Goal: Subscribe to service/newsletter

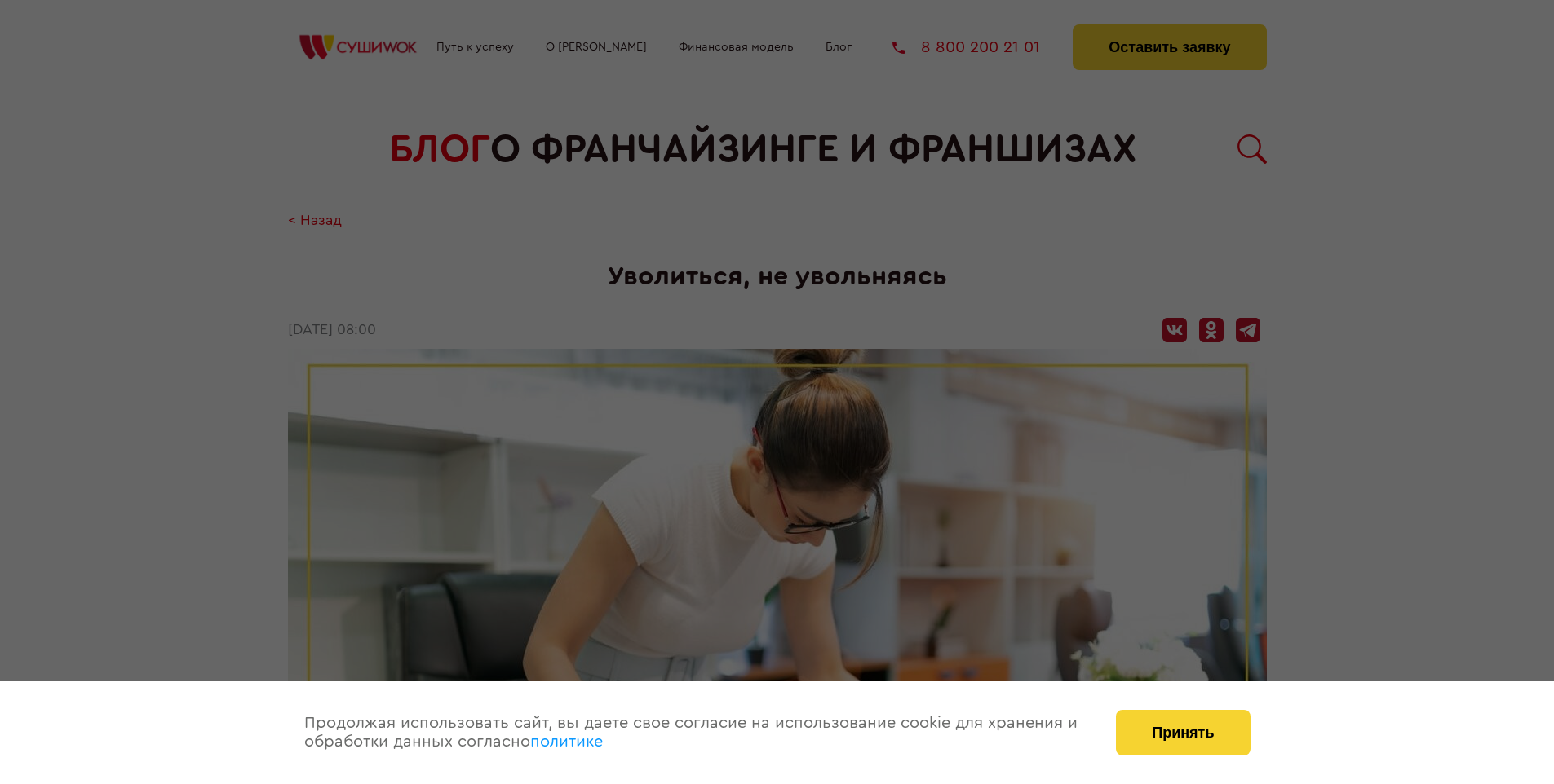
scroll to position [1862, 0]
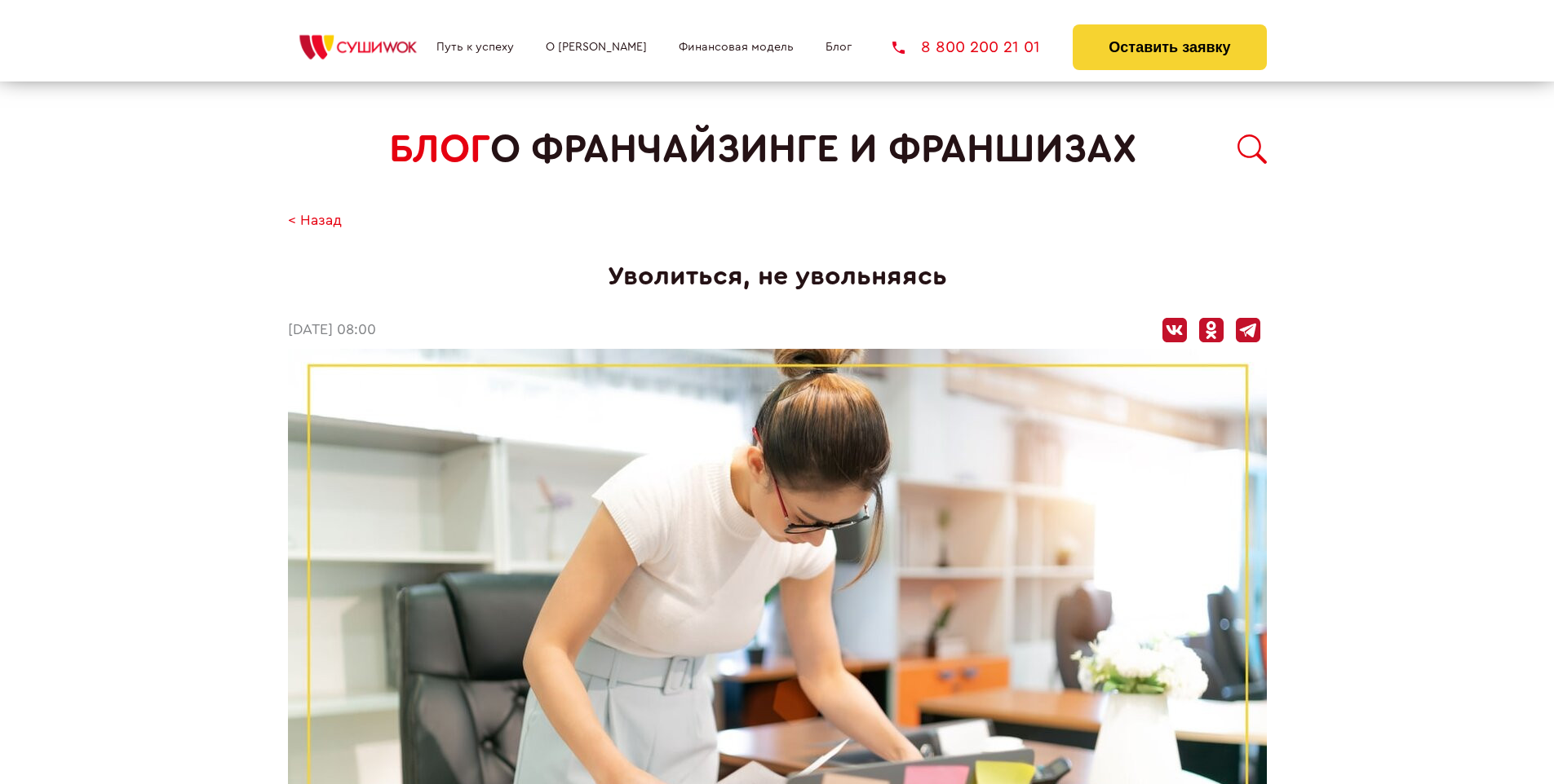
scroll to position [1862, 0]
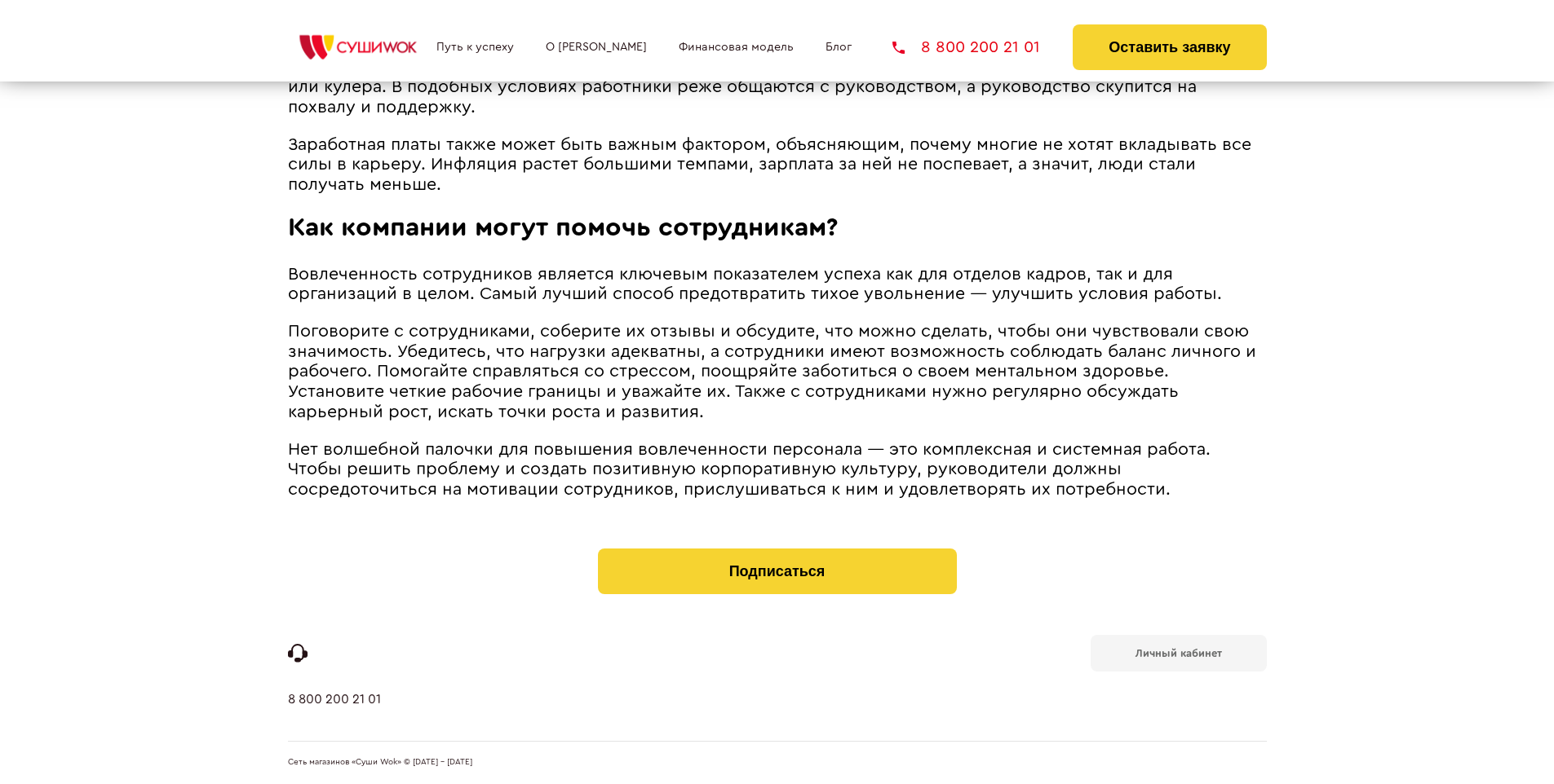
click at [1178, 652] on b "Личный кабинет" at bounding box center [1179, 653] width 87 height 11
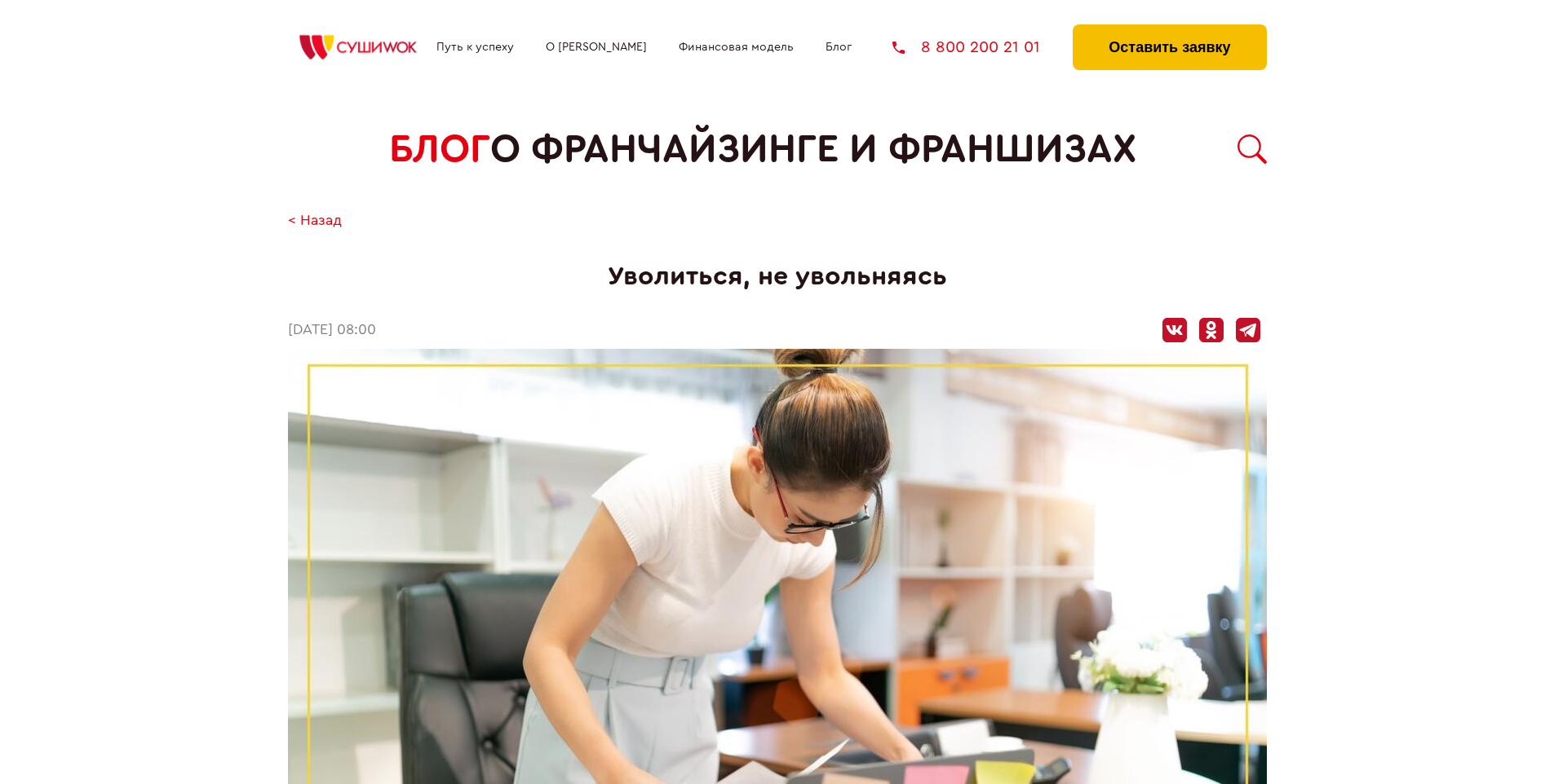
click at [1169, 29] on button "Оставить заявку" at bounding box center [1169, 47] width 193 height 46
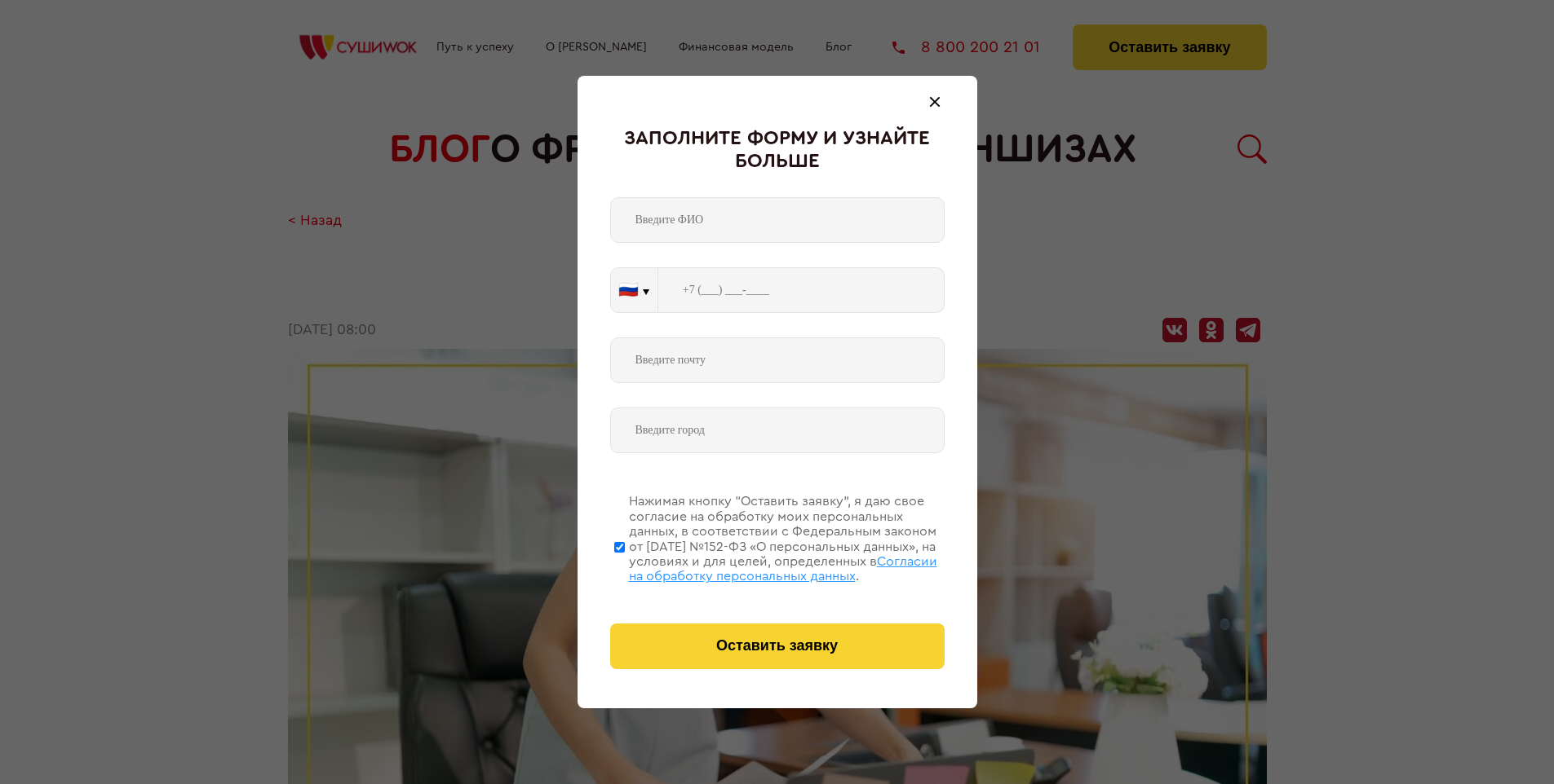
click at [757, 566] on span "Согласии на обработку персональных данных" at bounding box center [783, 569] width 309 height 28
click at [625, 566] on input "Нажимая кнопку “Оставить заявку”, я даю свое согласие на обработку моих персона…" at bounding box center [619, 547] width 11 height 130
checkbox input "false"
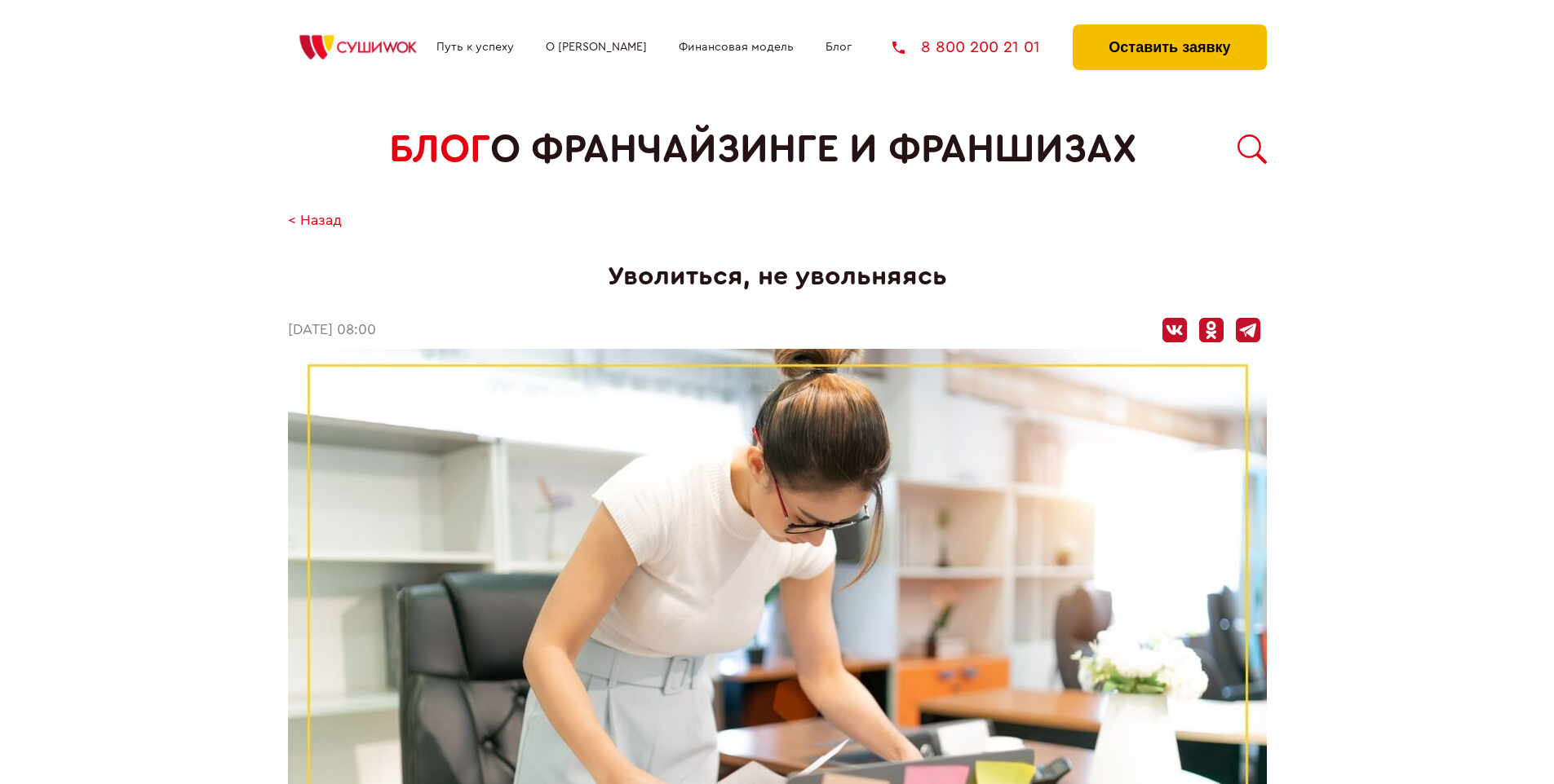
click at [1169, 29] on button "Оставить заявку" at bounding box center [1169, 47] width 193 height 46
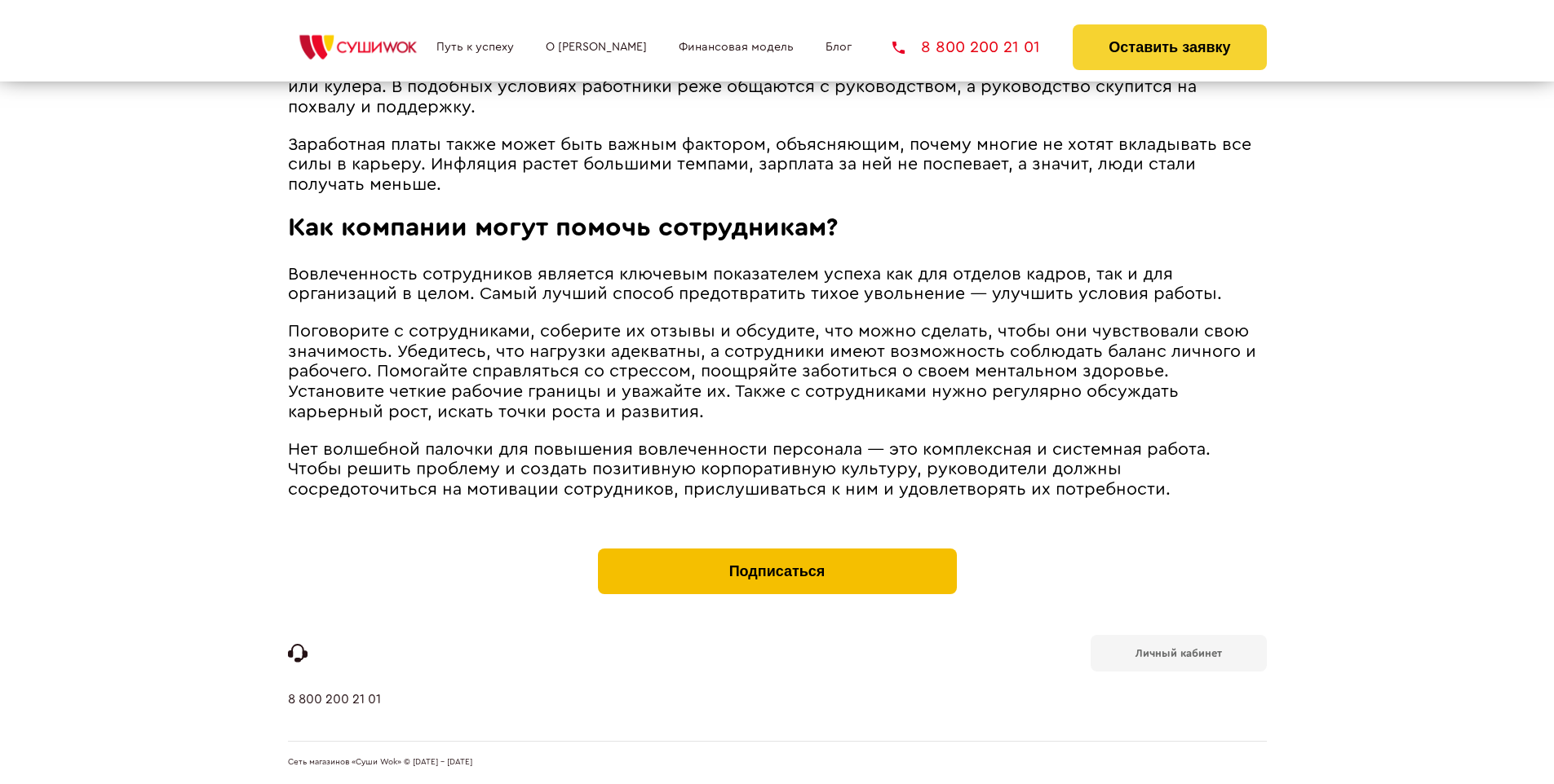
click at [776, 552] on button "Подписаться" at bounding box center [777, 572] width 359 height 46
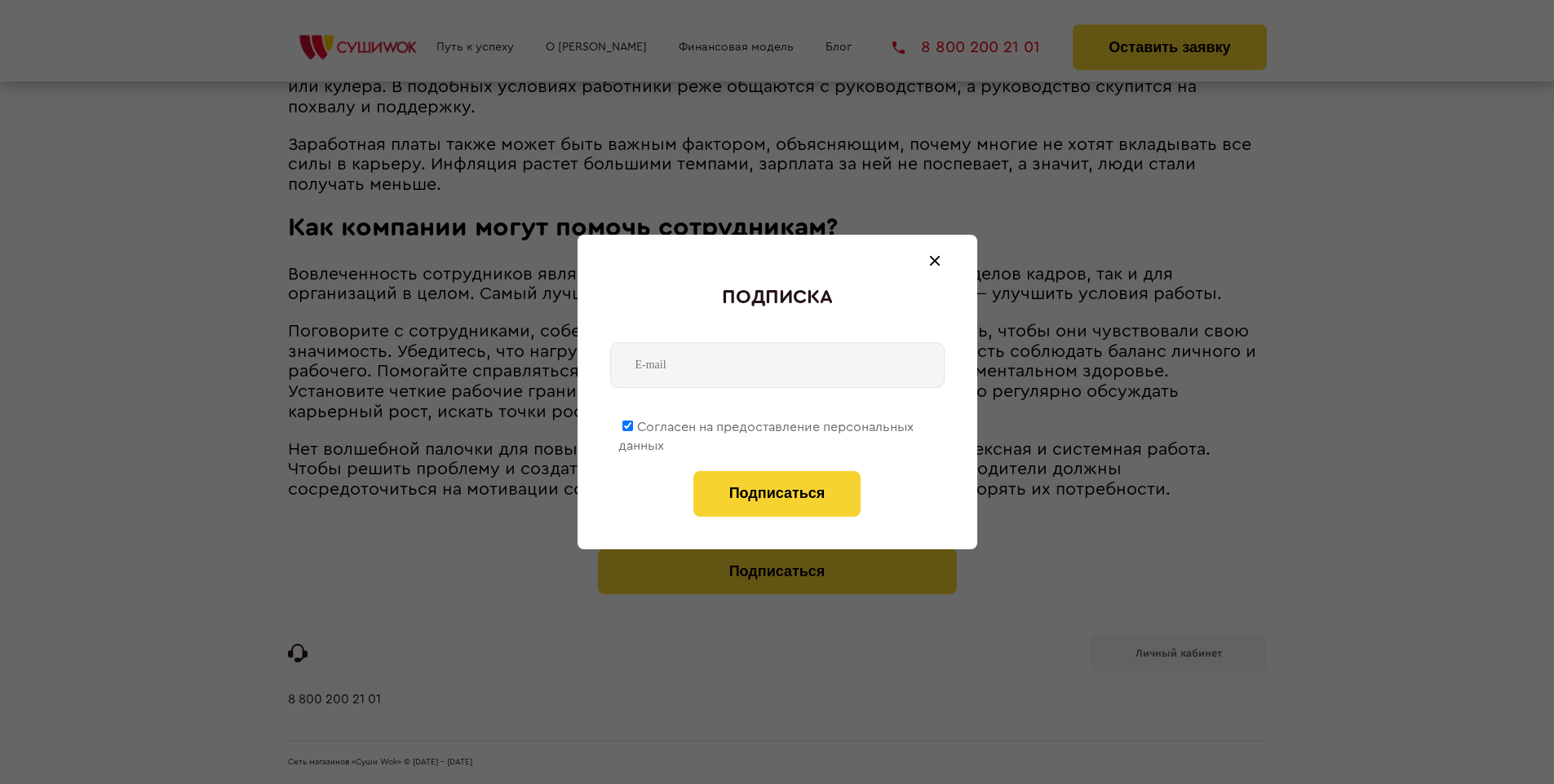
click at [767, 424] on span "Согласен на предоставление персональных данных" at bounding box center [766, 436] width 296 height 32
click at [633, 424] on input "Согласен на предоставление персональных данных" at bounding box center [627, 426] width 11 height 11
checkbox input "false"
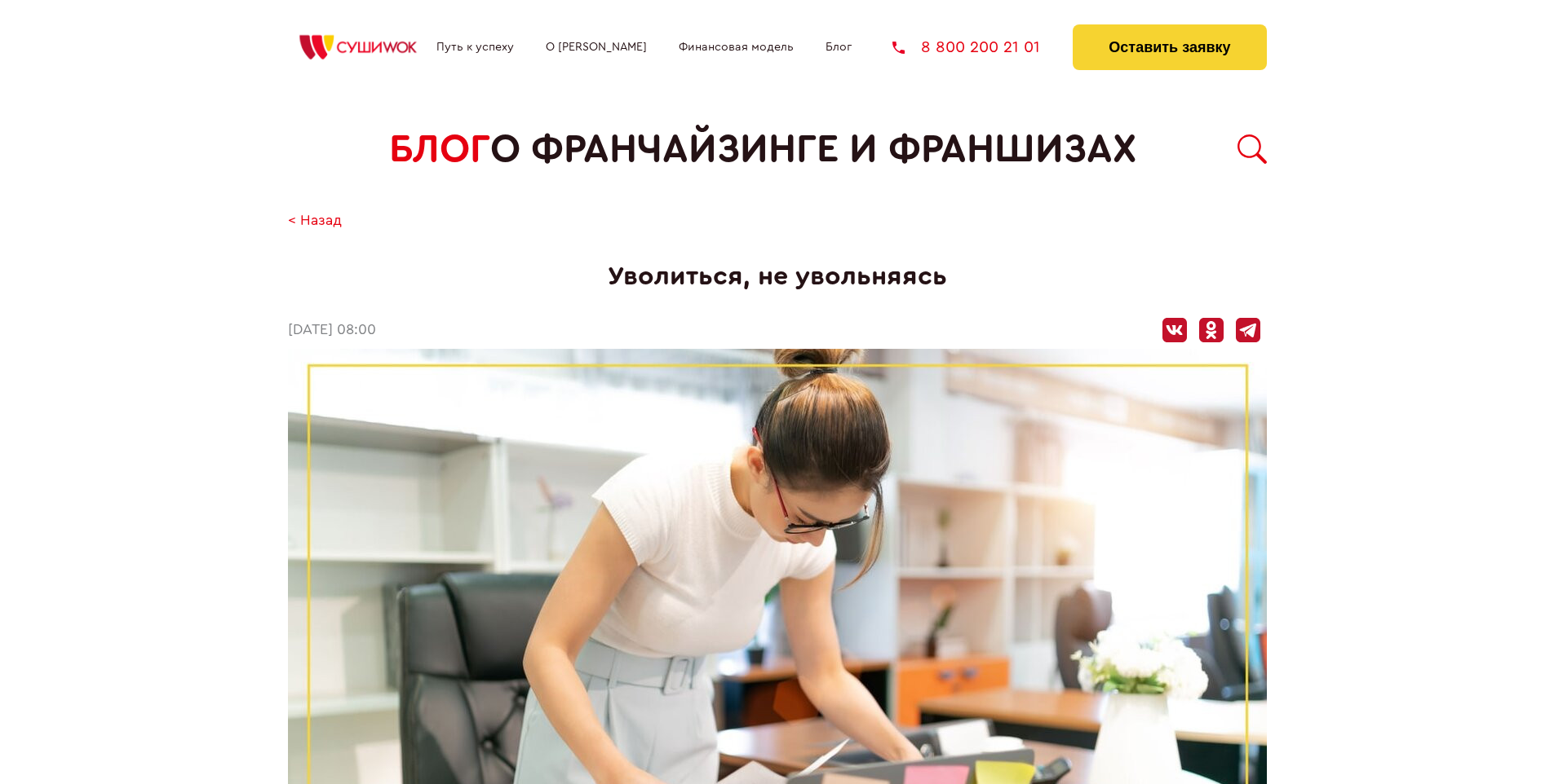
scroll to position [1862, 0]
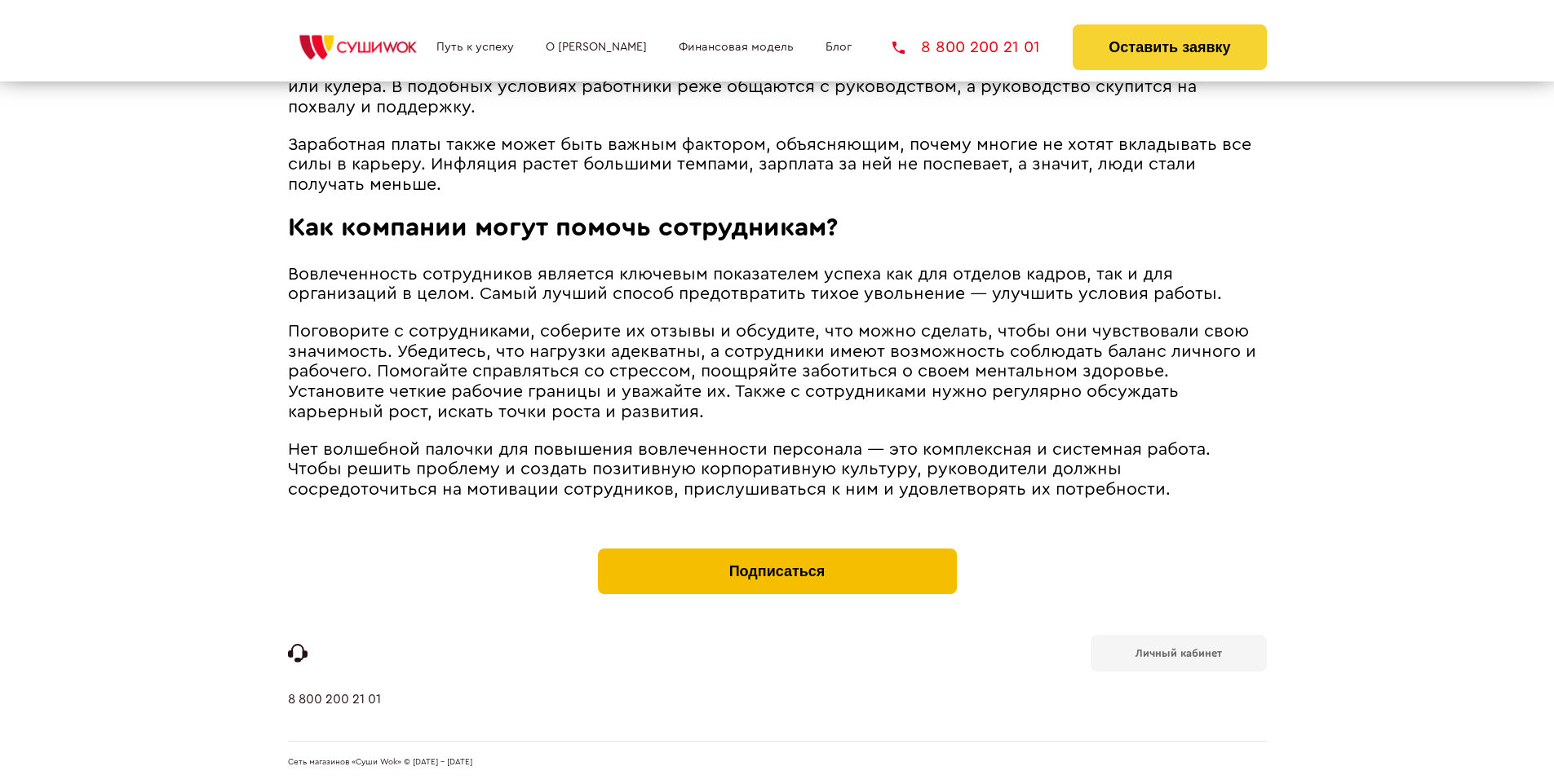
click at [776, 552] on button "Подписаться" at bounding box center [777, 572] width 359 height 46
